Goal: Task Accomplishment & Management: Use online tool/utility

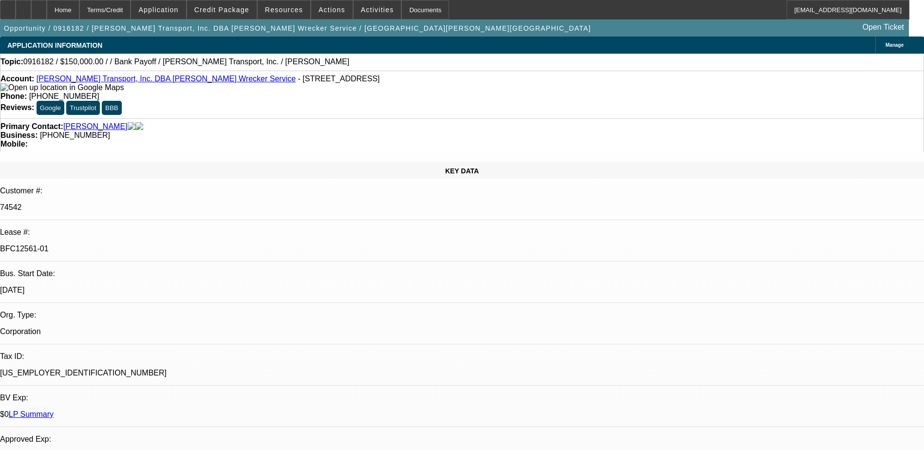
select select "0"
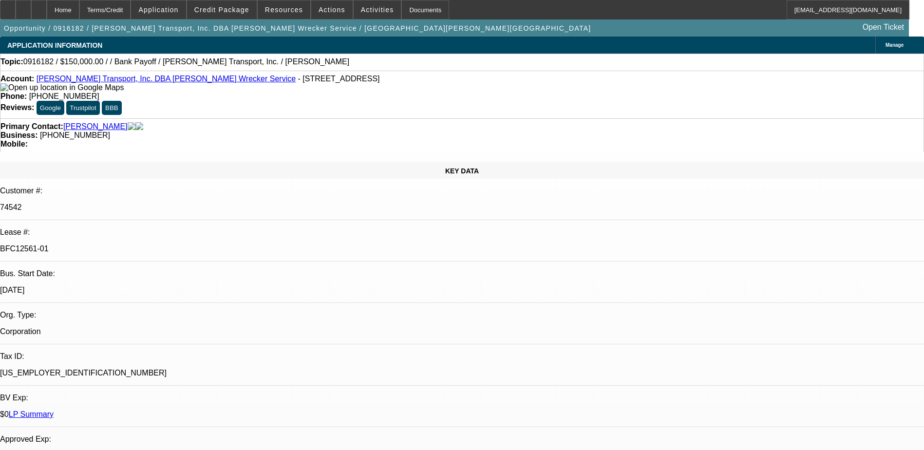
select select "0"
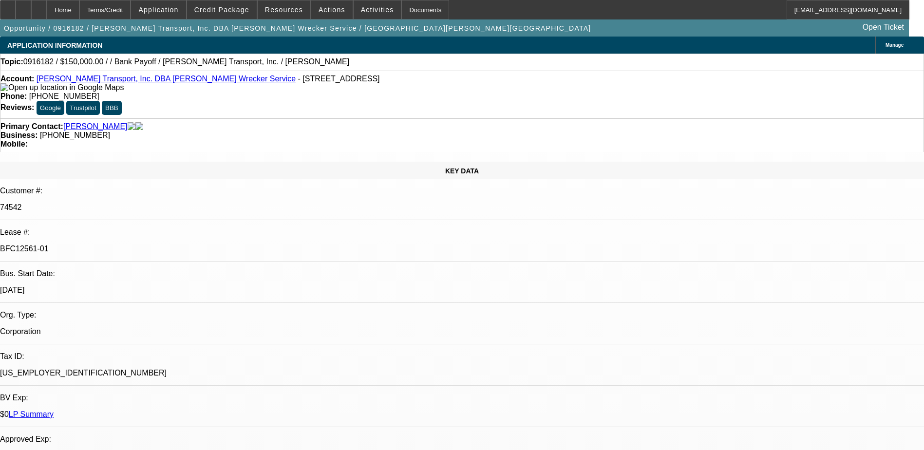
select select "0"
select select "1"
select select "2"
select select "6"
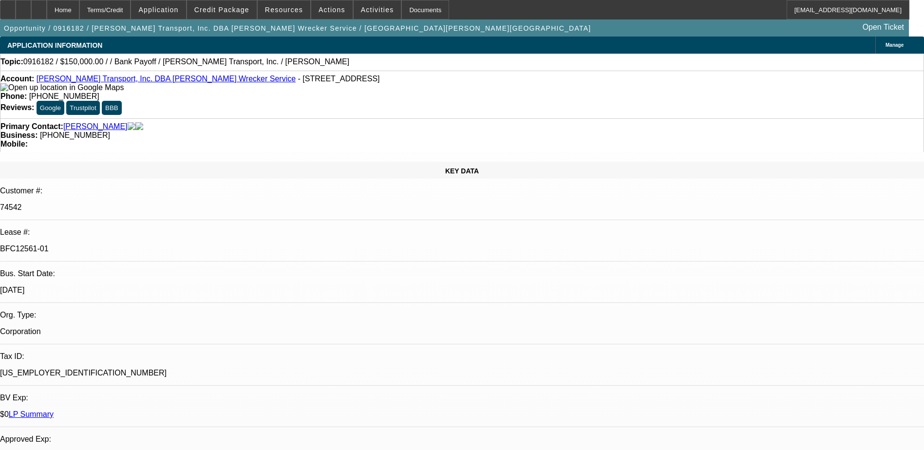
select select "1"
select select "2"
select select "6"
select select "1"
select select "2"
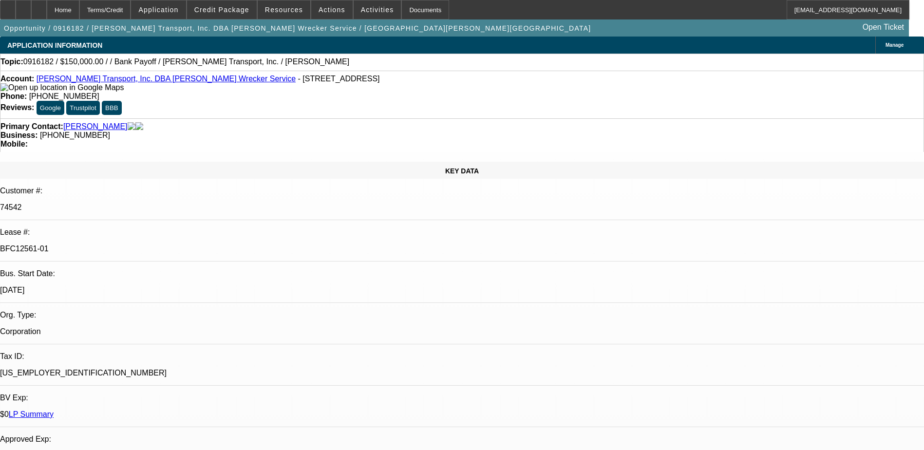
select select "6"
select select "1"
select select "2"
select select "6"
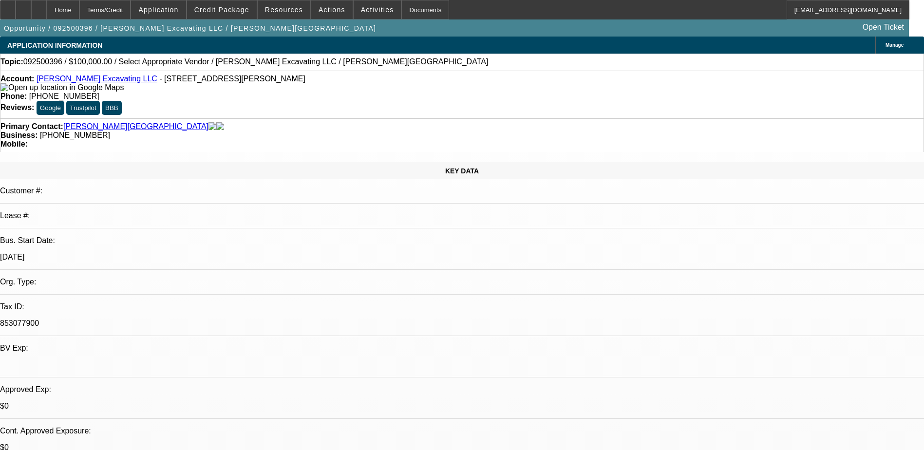
select select "0"
select select "2"
select select "0.1"
select select "4"
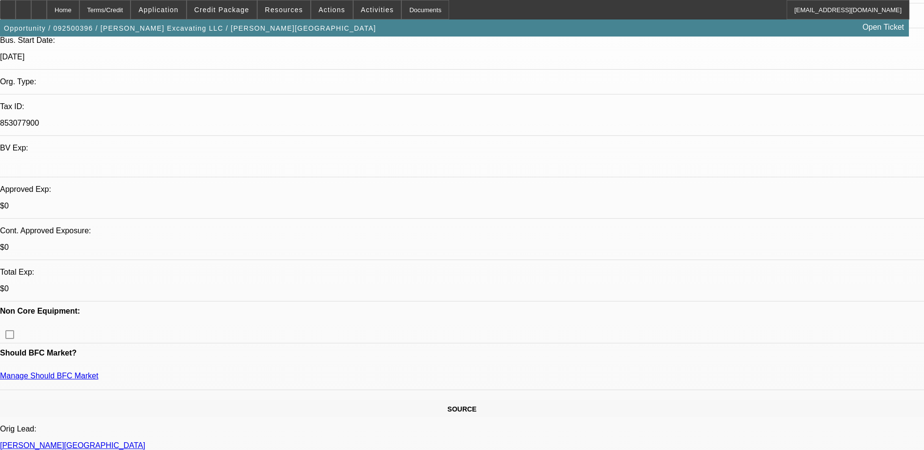
scroll to position [292, 0]
